Goal: Book appointment/travel/reservation

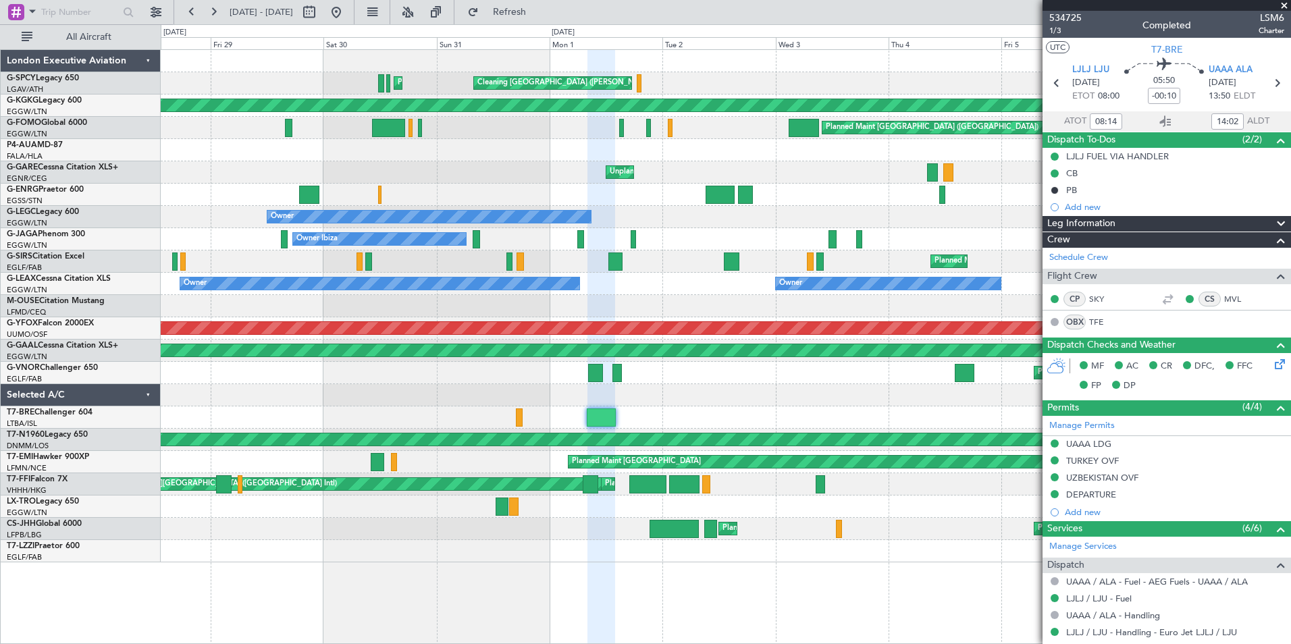
click at [1285, 5] on span at bounding box center [1284, 6] width 14 height 12
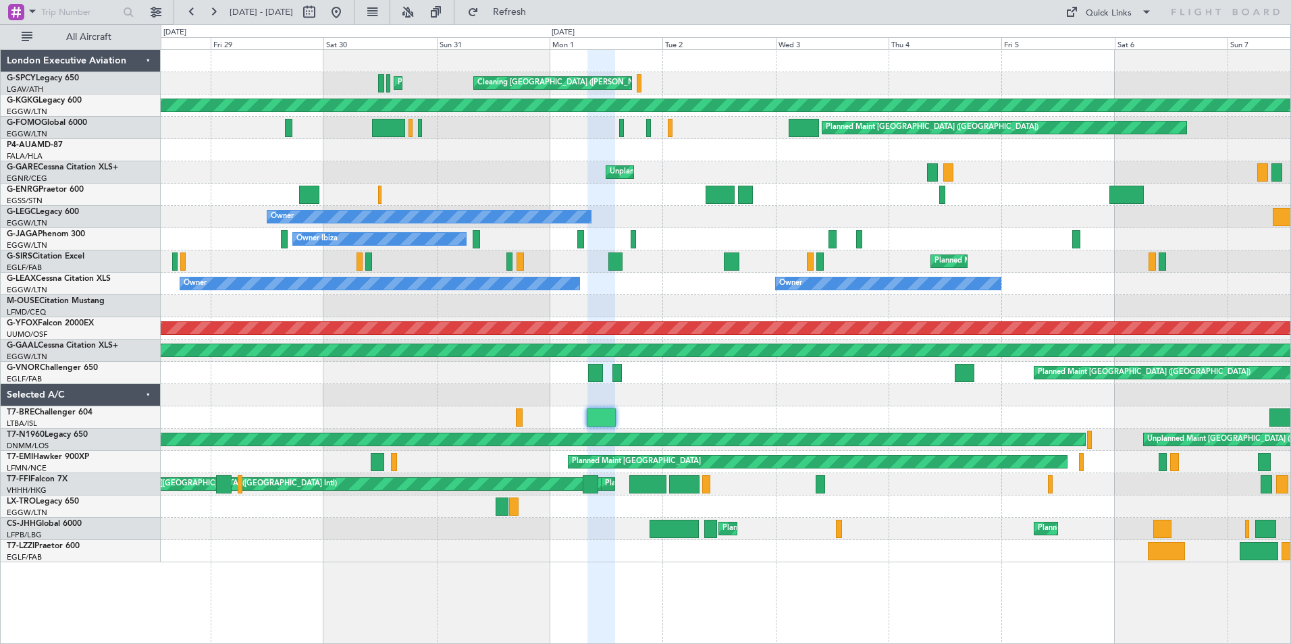
type input "0"
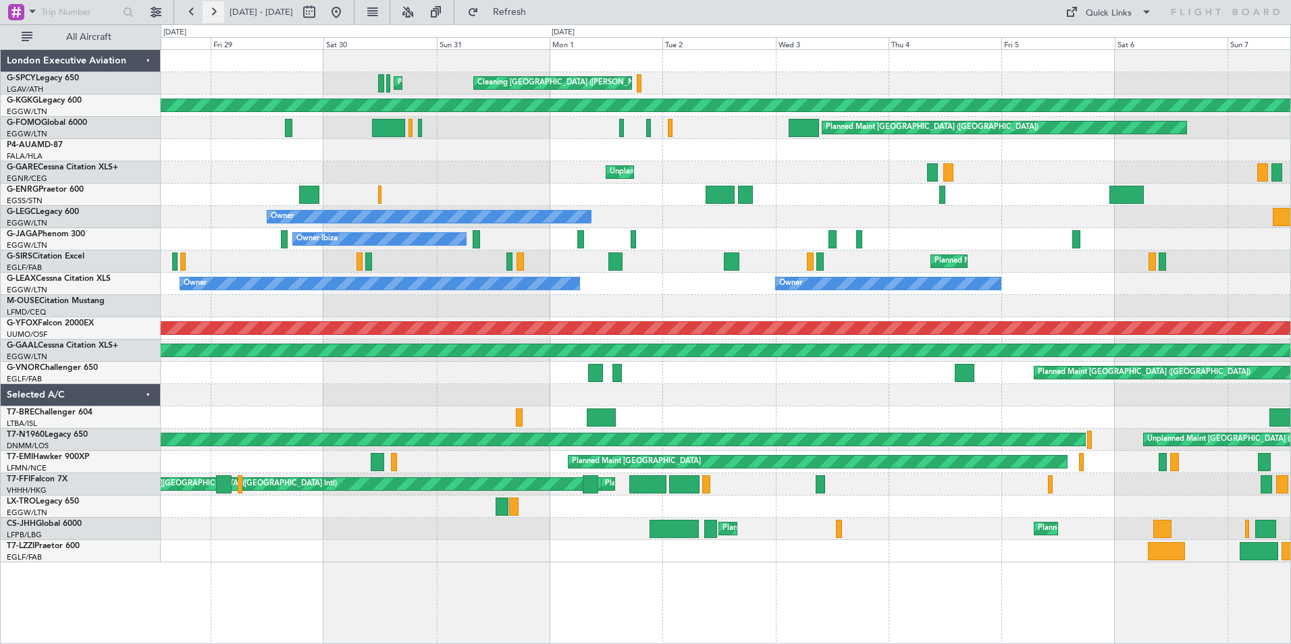
click at [215, 15] on button at bounding box center [214, 12] width 22 height 22
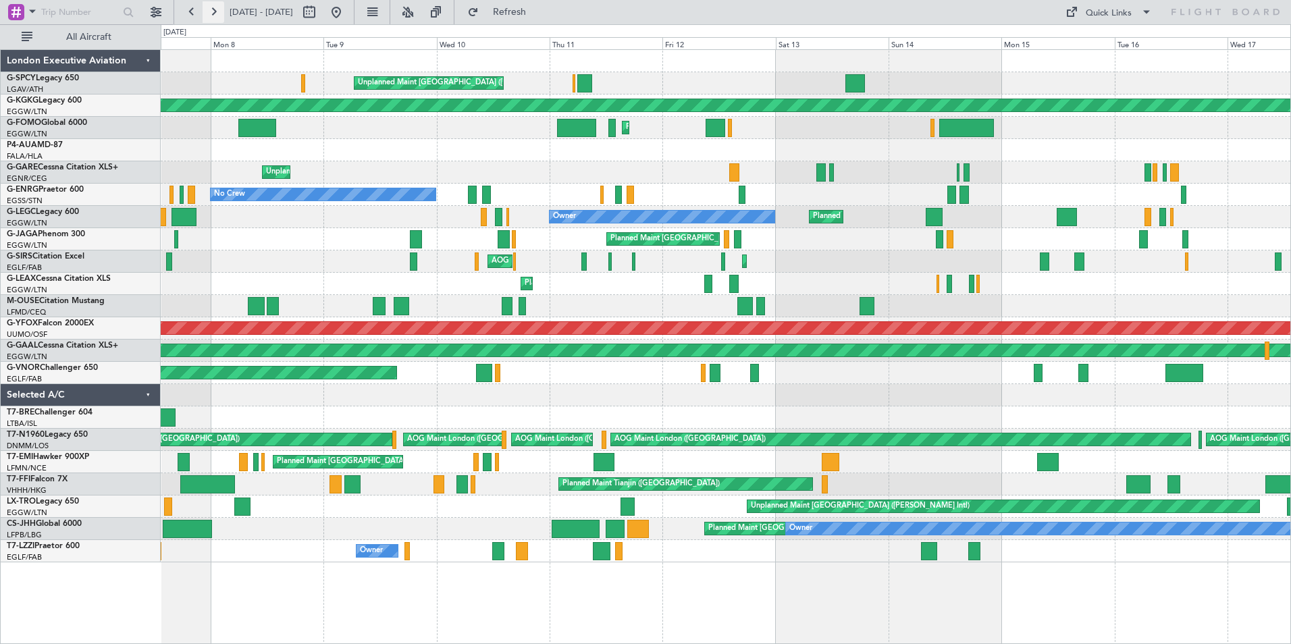
click at [217, 13] on button at bounding box center [214, 12] width 22 height 22
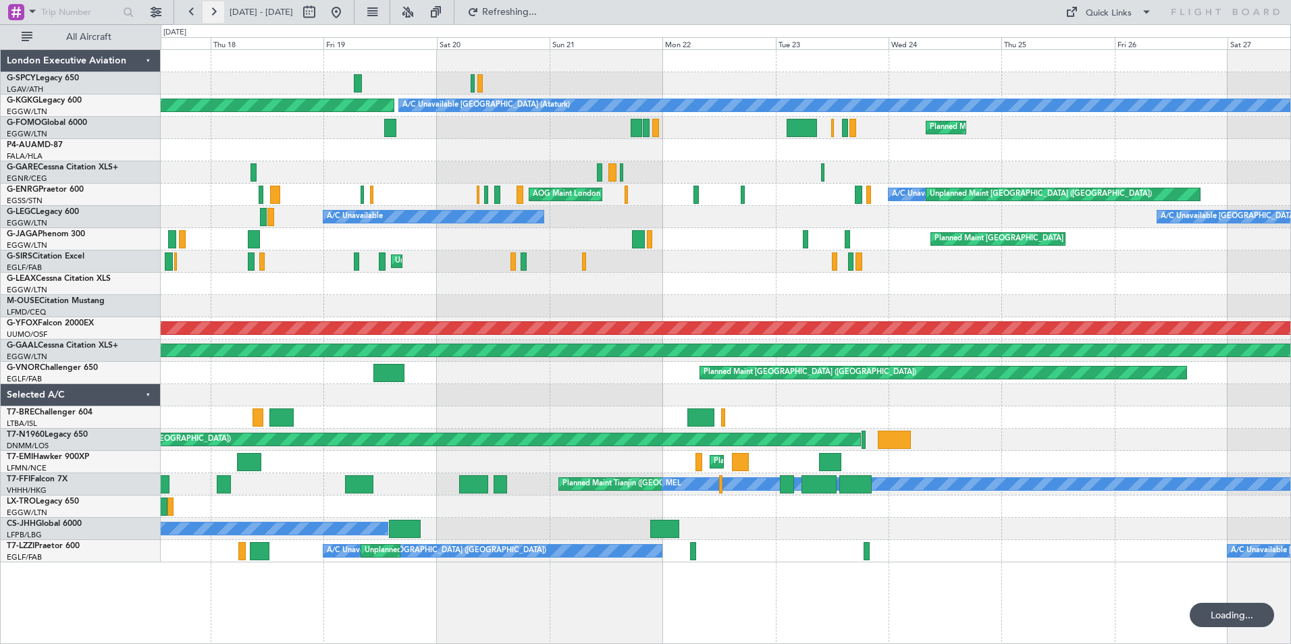
click at [217, 13] on button at bounding box center [214, 12] width 22 height 22
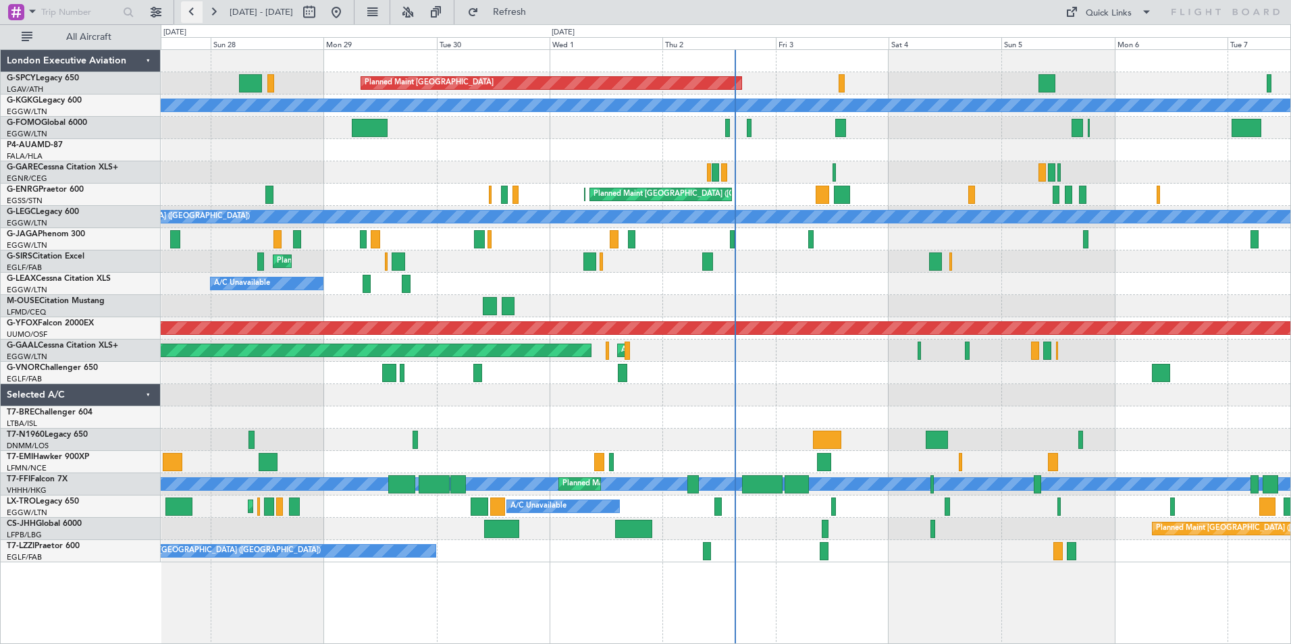
click at [197, 13] on button at bounding box center [192, 12] width 22 height 22
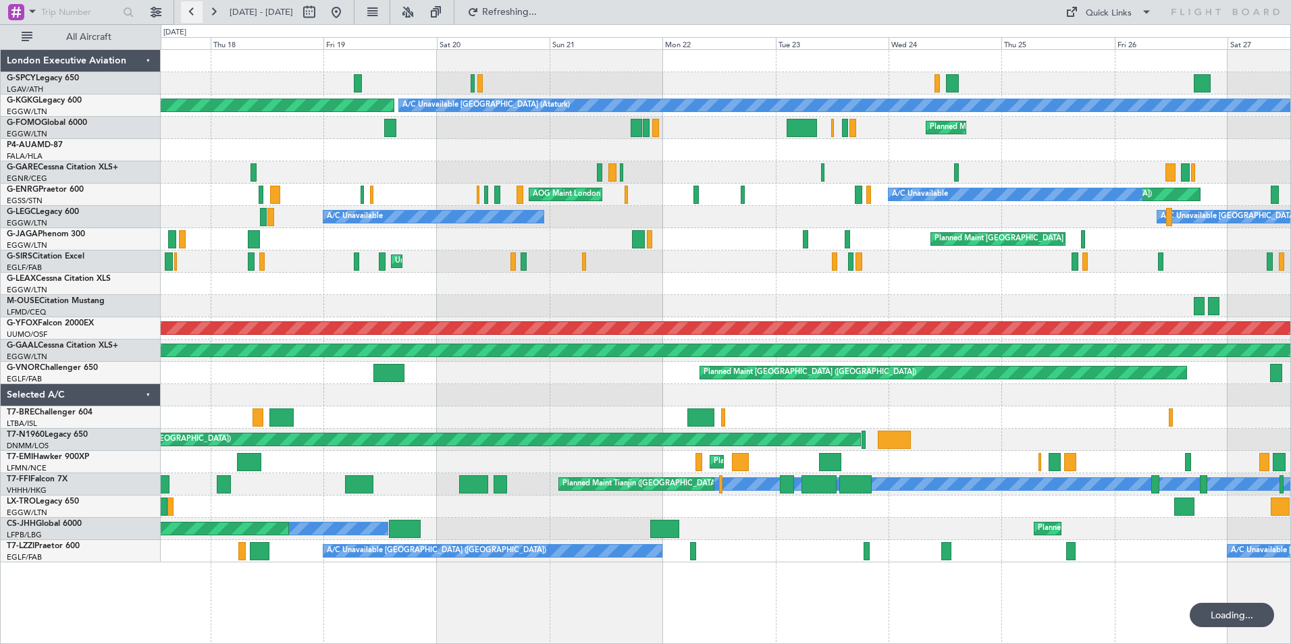
click at [197, 13] on button at bounding box center [192, 12] width 22 height 22
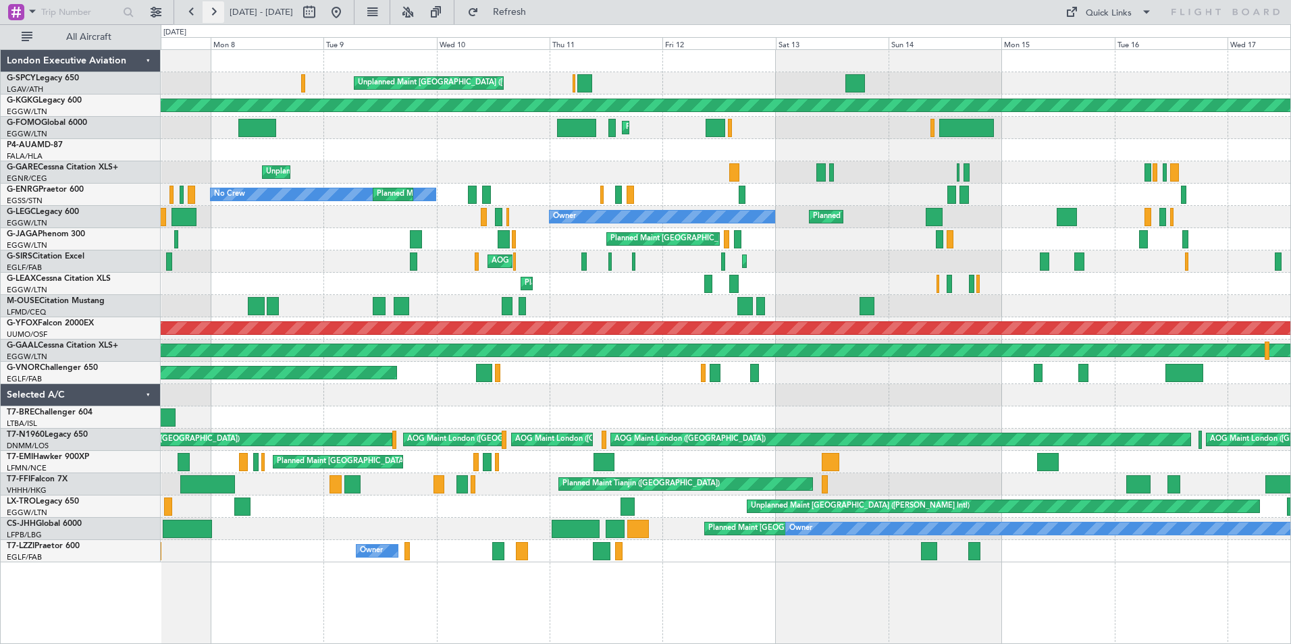
click at [213, 16] on button at bounding box center [214, 12] width 22 height 22
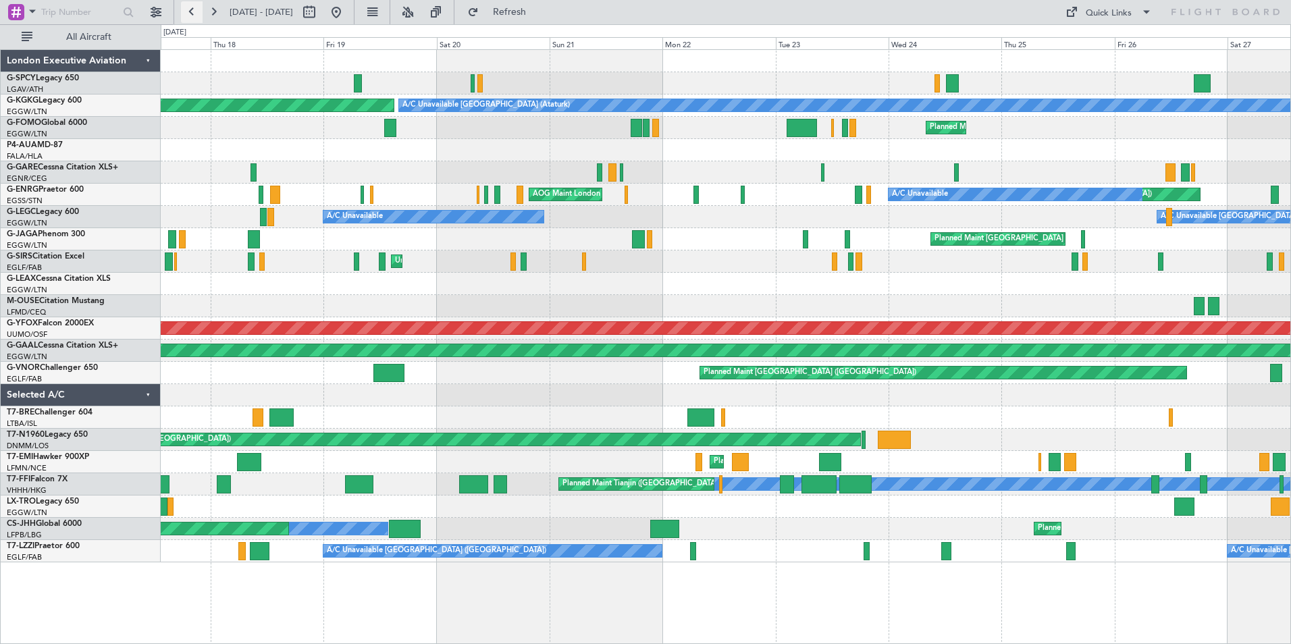
click at [195, 14] on button at bounding box center [192, 12] width 22 height 22
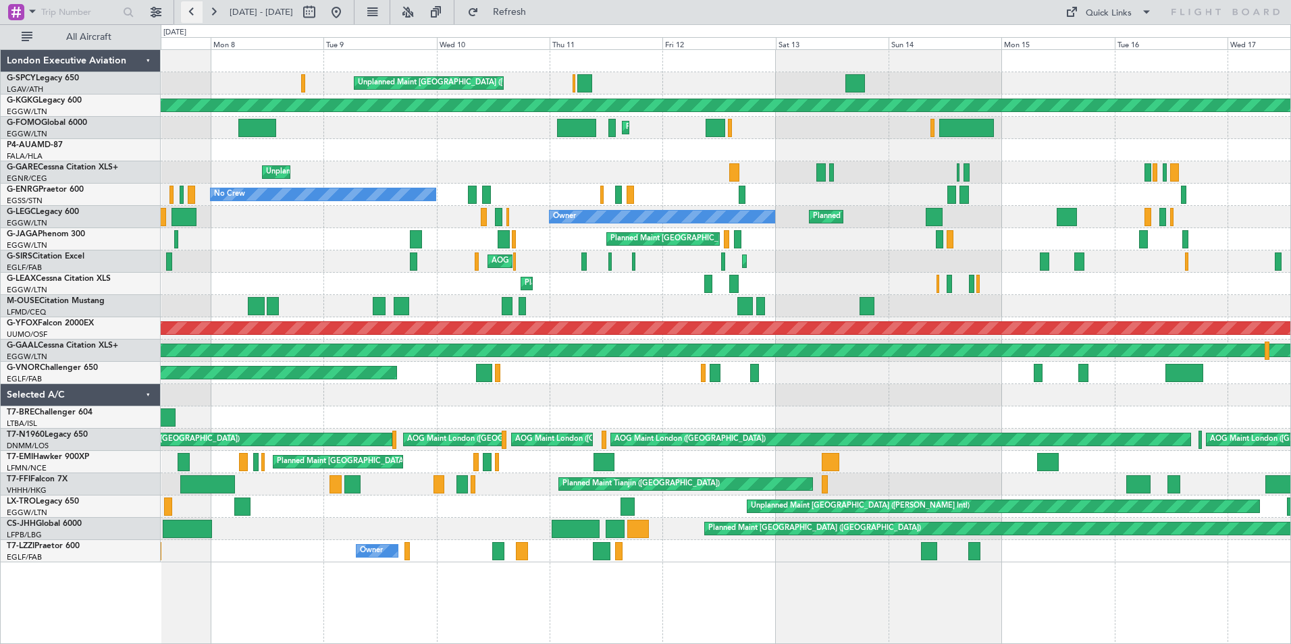
click at [195, 14] on button at bounding box center [192, 12] width 22 height 22
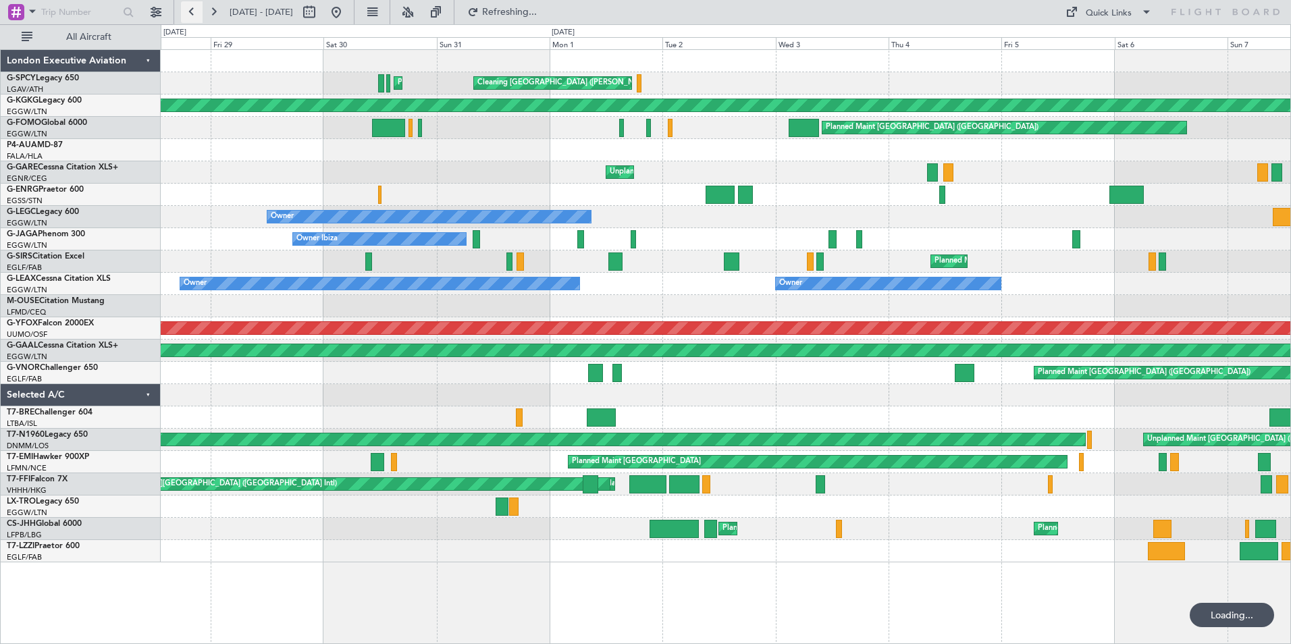
click at [195, 14] on button at bounding box center [192, 12] width 22 height 22
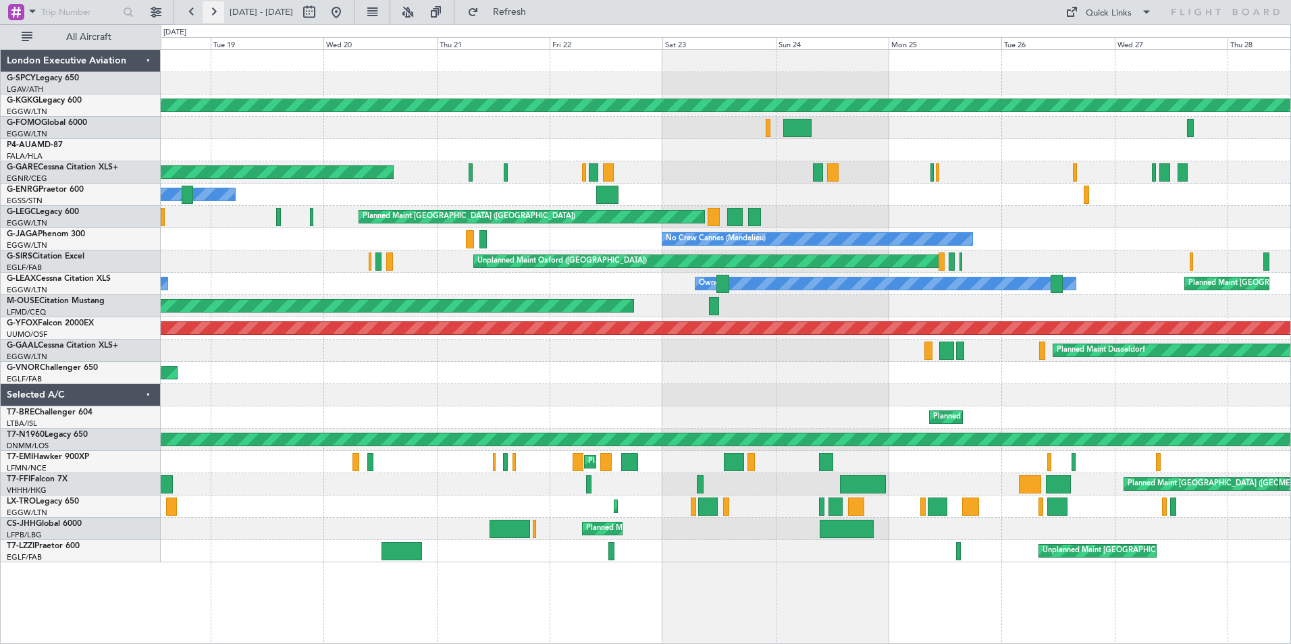
click at [216, 14] on button at bounding box center [214, 12] width 22 height 22
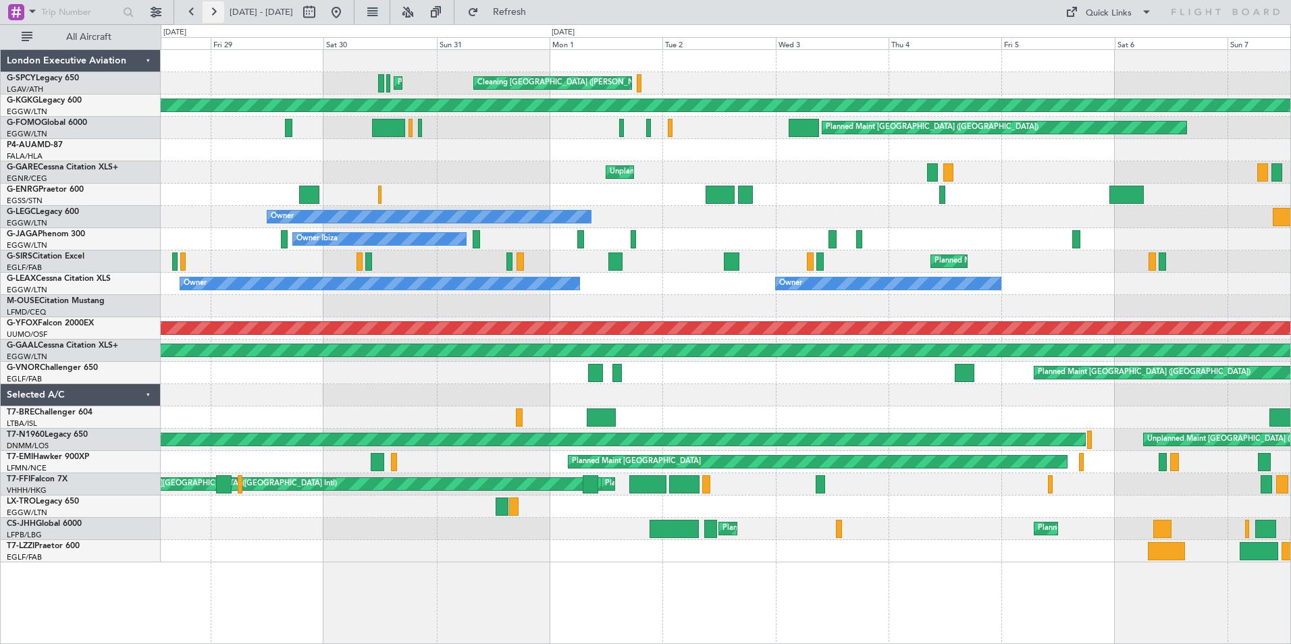
click at [209, 14] on button at bounding box center [214, 12] width 22 height 22
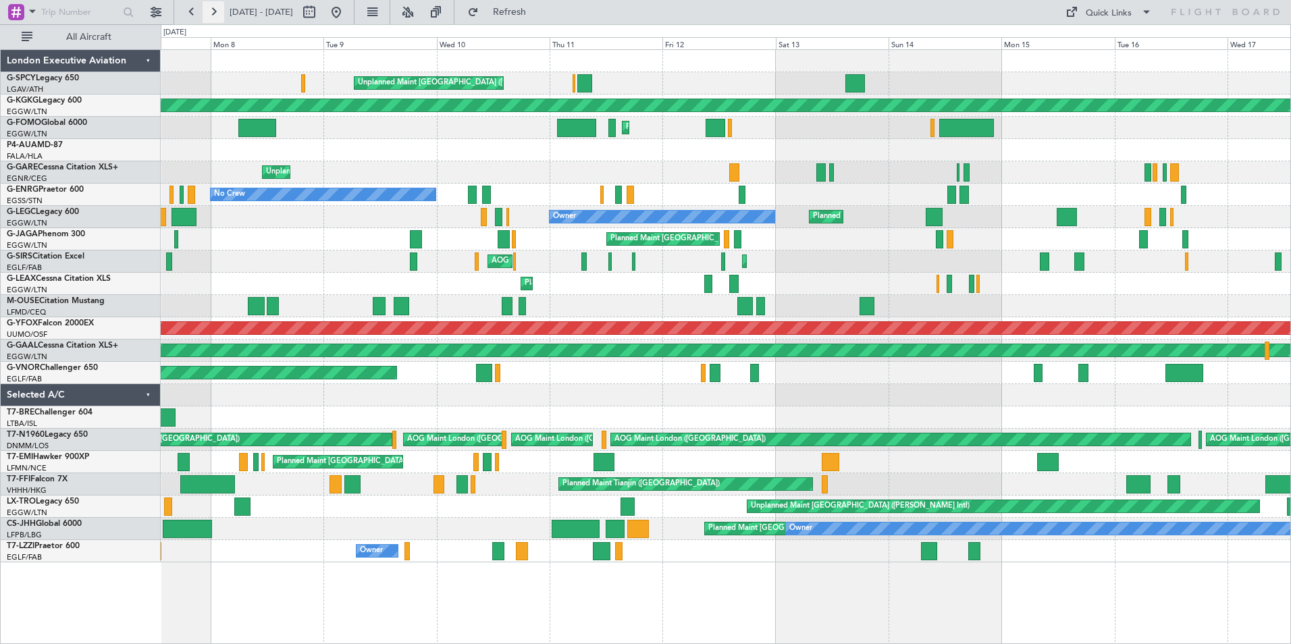
click at [212, 8] on button at bounding box center [214, 12] width 22 height 22
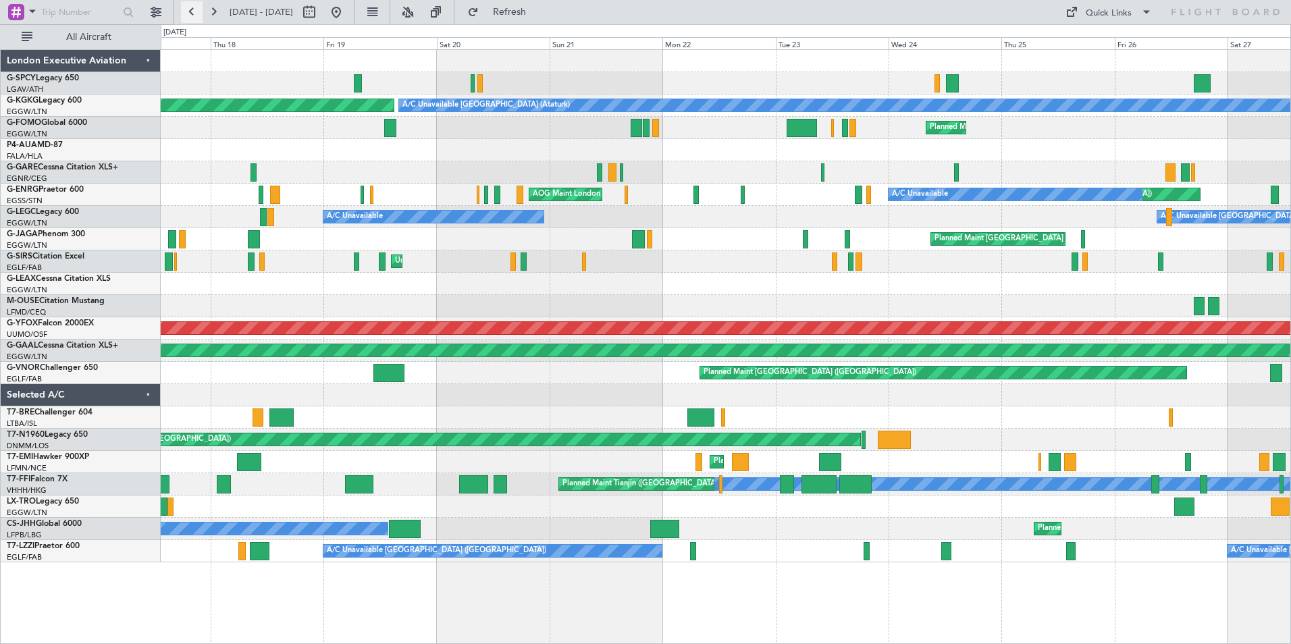
click at [197, 13] on button at bounding box center [192, 12] width 22 height 22
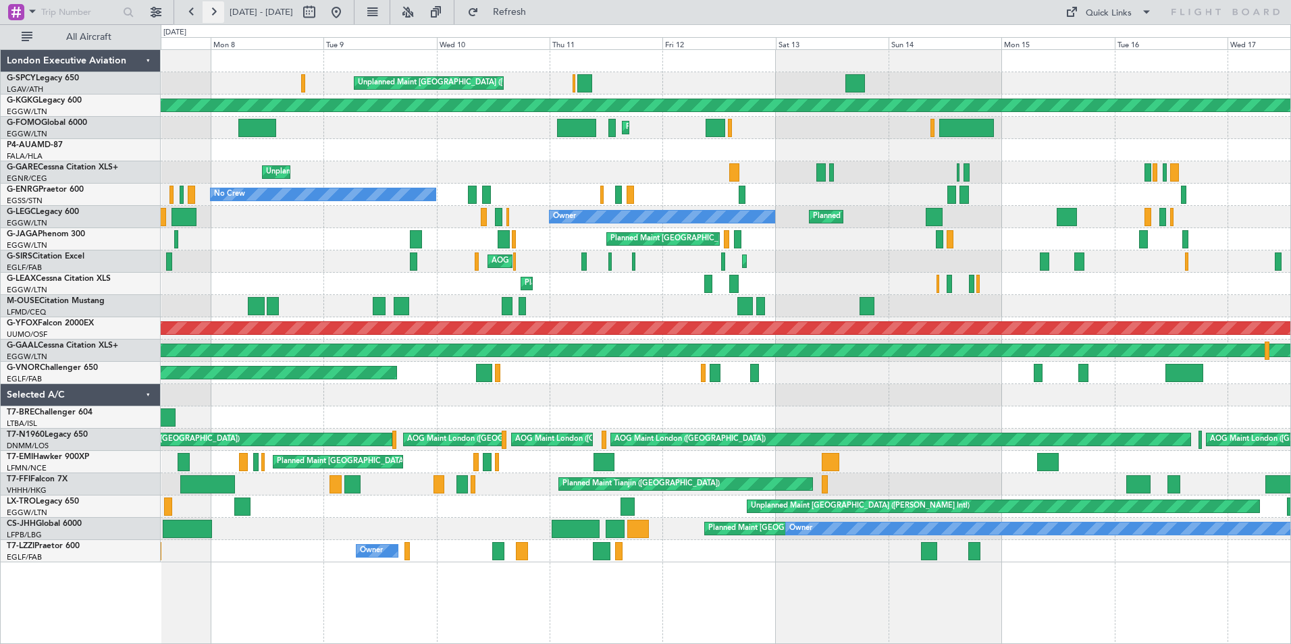
click at [217, 10] on button at bounding box center [214, 12] width 22 height 22
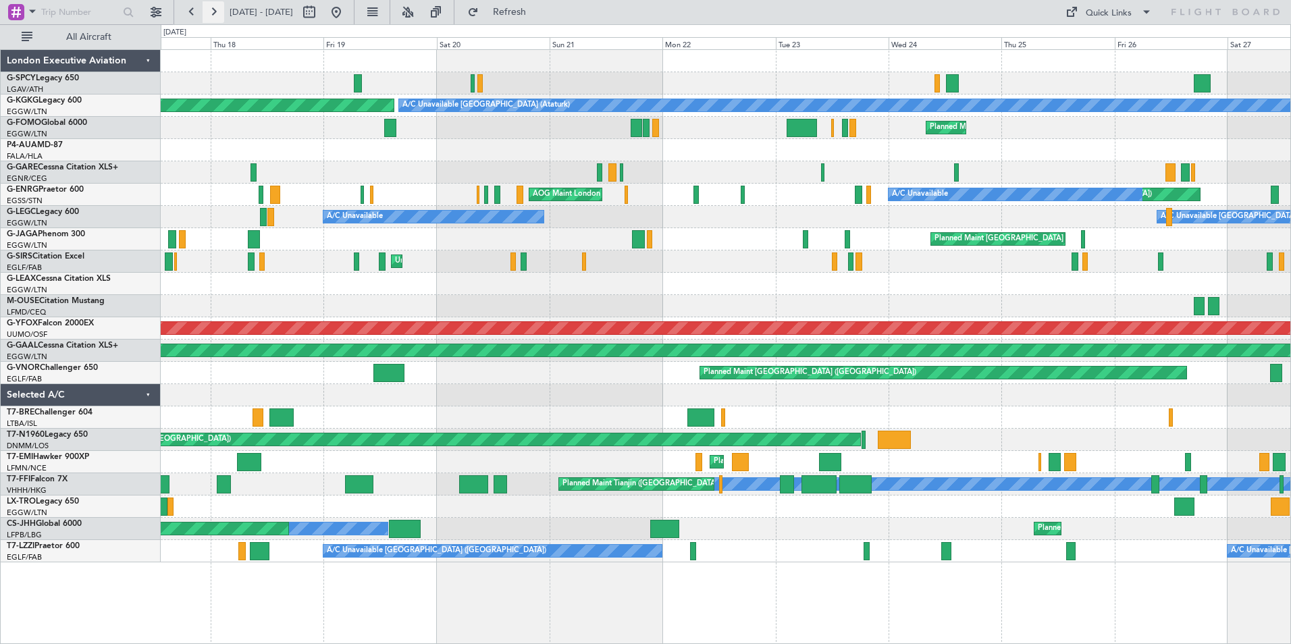
click at [213, 14] on button at bounding box center [214, 12] width 22 height 22
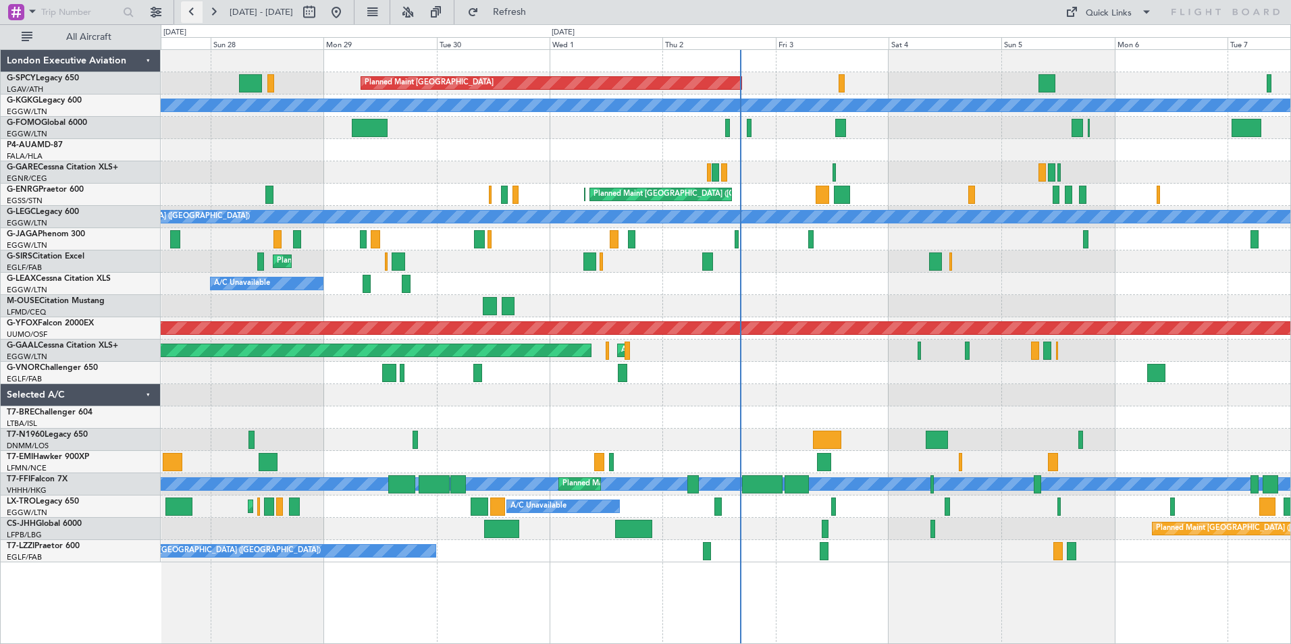
click at [186, 11] on button at bounding box center [192, 12] width 22 height 22
